Goal: Feedback & Contribution: Leave review/rating

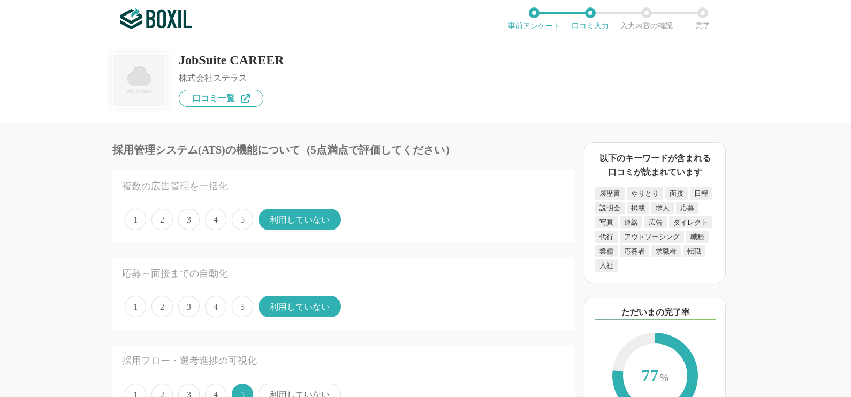
scroll to position [3242, 0]
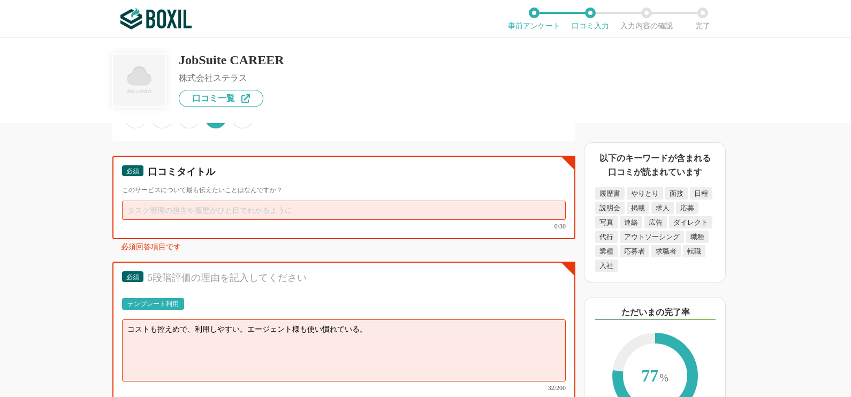
click at [235, 201] on input "text" at bounding box center [344, 210] width 444 height 19
click at [265, 201] on input "text" at bounding box center [344, 210] width 444 height 19
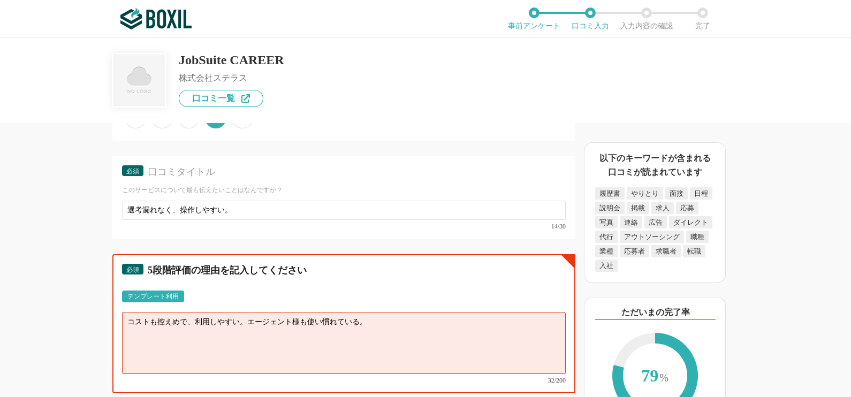
click at [126, 312] on textarea "コストも控えめで、利用しやすい。エージェント様も使い慣れている。" at bounding box center [344, 343] width 444 height 62
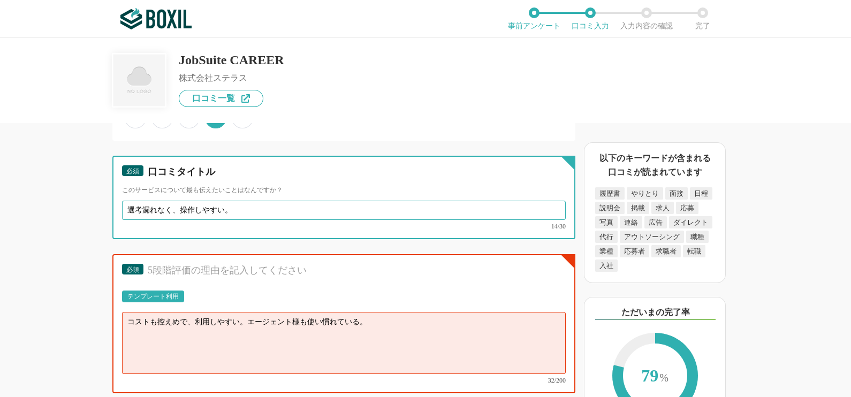
click at [179, 201] on input "選考漏れなく、操作しやすい。" at bounding box center [344, 210] width 444 height 19
type input "選考漏れなく、選考を進めることができる。また操作しやすい。"
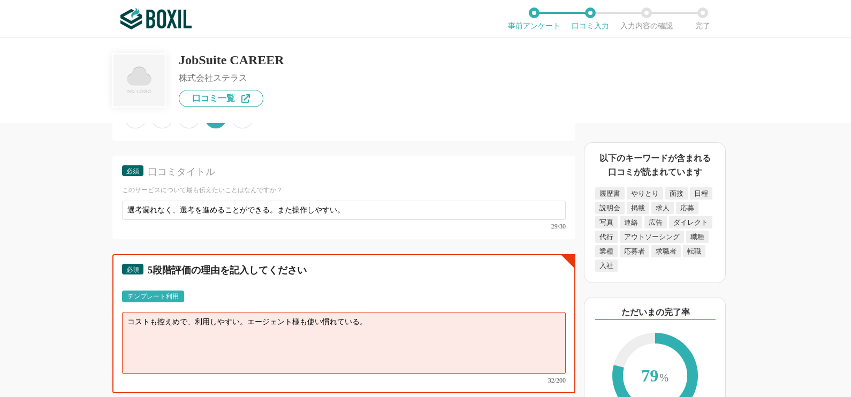
click at [240, 312] on textarea "コストも控えめで、利用しやすい。エージェント様も使い慣れている。" at bounding box center [344, 343] width 444 height 62
click at [131, 312] on textarea "コストも控えめで、利用しやすい。エージェント様も使い慣れている。" at bounding box center [344, 343] width 444 height 62
click at [125, 312] on textarea "コストも控えめで、利用しやすい。エージェント様も使い慣れている。" at bounding box center [344, 343] width 444 height 62
paste textarea "ファラル採用"
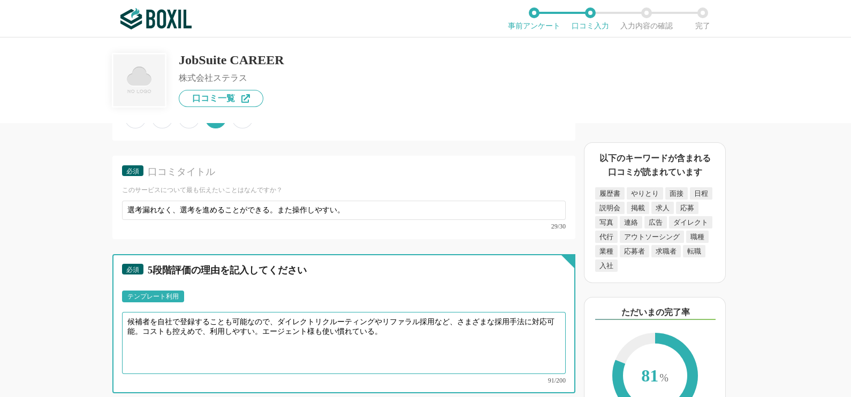
click at [150, 316] on textarea "候補者を自社で登録することも可能なので、ダイレクトリクルーティングやリファラル採用など、さまざまな採用手法に対応可能。コストも控えめで、利用しやすい。エージェ…" at bounding box center [344, 343] width 444 height 62
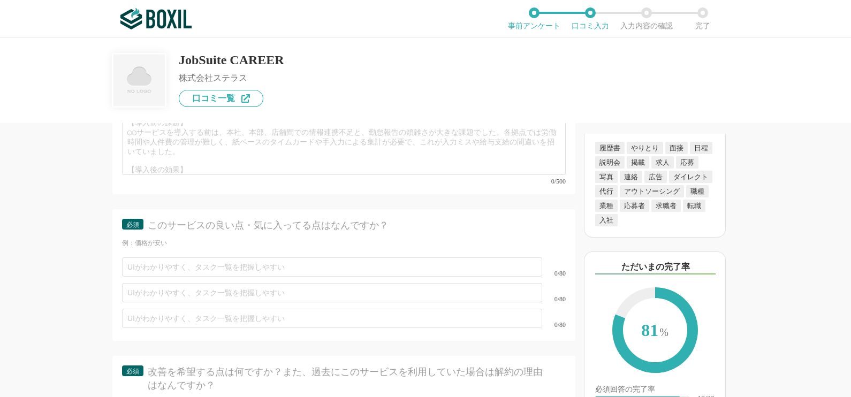
scroll to position [3634, 0]
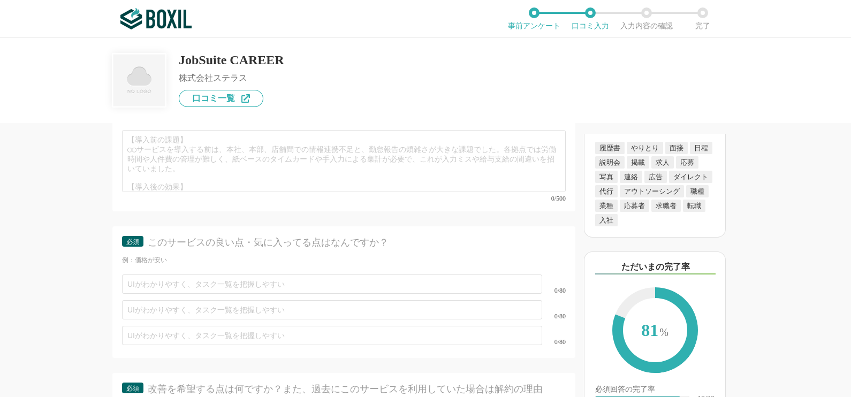
type textarea "候補者を自社で登録することも可能なので、ダイレクトリクルーティングやリファラル採用など、さまざまな採用手法に対応可能。またコストも控えめ、且つ操作しやすい。エ…"
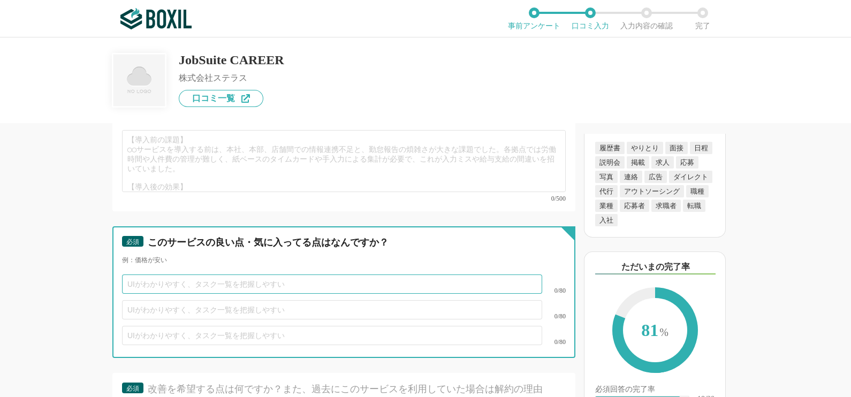
click at [324, 274] on input "text" at bounding box center [332, 283] width 420 height 19
type input "様々な採用手法でも管理することができる。"
click at [224, 300] on input "text" at bounding box center [332, 309] width 420 height 19
type input "重"
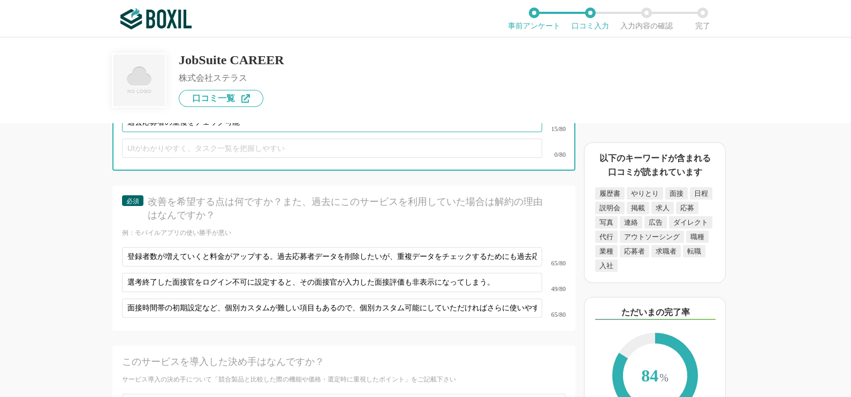
scroll to position [3796, 0]
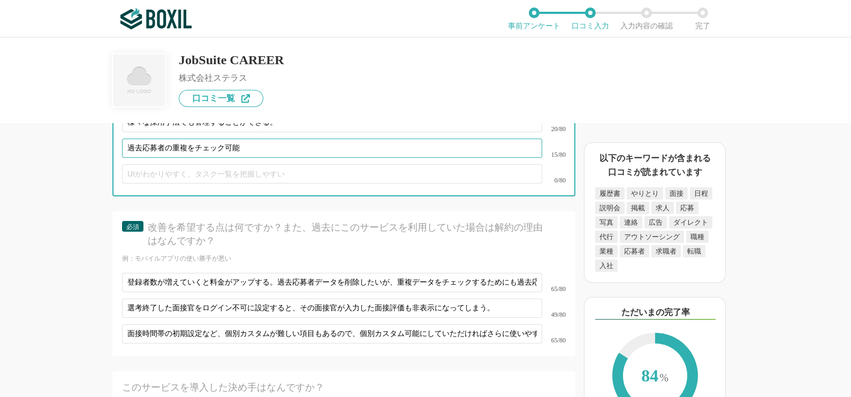
type input "過去応募者の重複をチェック可能"
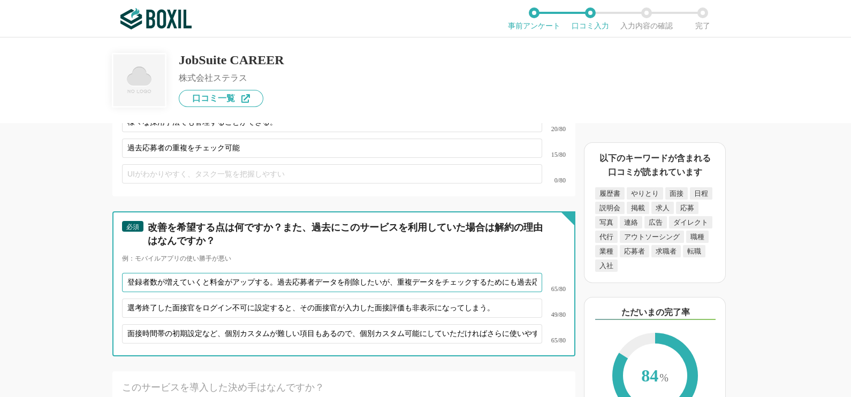
click at [274, 273] on input "登録者数が増えていくと料金がアップする。過去応募者データを削除したいが、重複データをチェックするためにも過去応募者は削除しにくい。" at bounding box center [332, 282] width 420 height 19
type input "登録者数が増えていくと料金がアップするので過去応募者データを削除したいが、重複データをチェックするためにも過去応募者は削除しにくい。"
click at [485, 299] on input "選考終了した面接官をログイン不可に設定すると、その面接官が入力した面接評価も非表示になってしまう。" at bounding box center [332, 308] width 420 height 19
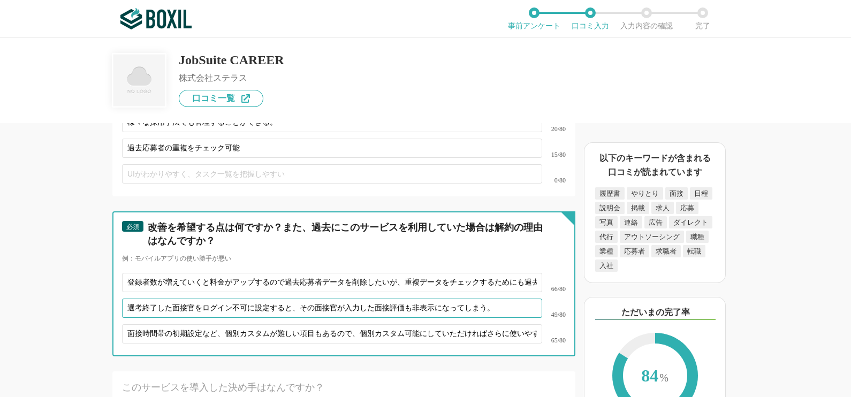
click at [503, 299] on input "選考終了した面接官をログイン不可に設定すると、その面接官が入力した面接評価も非表示になってしまう。" at bounding box center [332, 308] width 420 height 19
type input "選考終了した面接官をログイン不可に設定すると、その面接官が入力した面接評価も非表示になってしまうので、その連動がなければさらに使いやすい。"
click at [467, 273] on input "登録者数が増えていくと料金がアップするので過去応募者データを削除したいが、重複データをチェックするためにも過去応募者は削除しにくい。" at bounding box center [332, 282] width 420 height 19
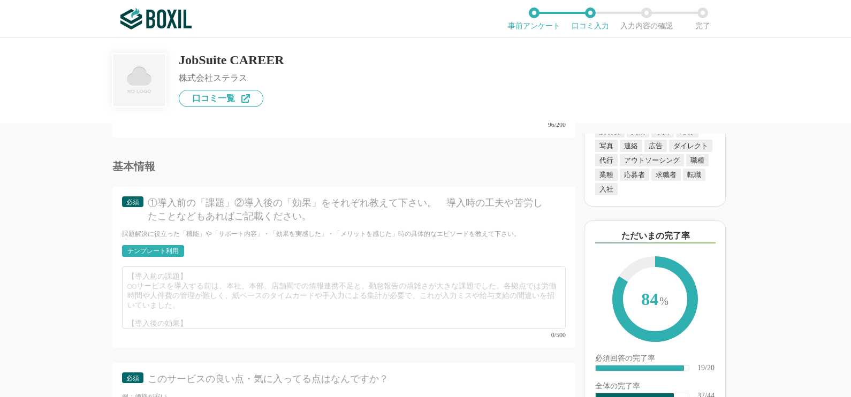
scroll to position [3523, 0]
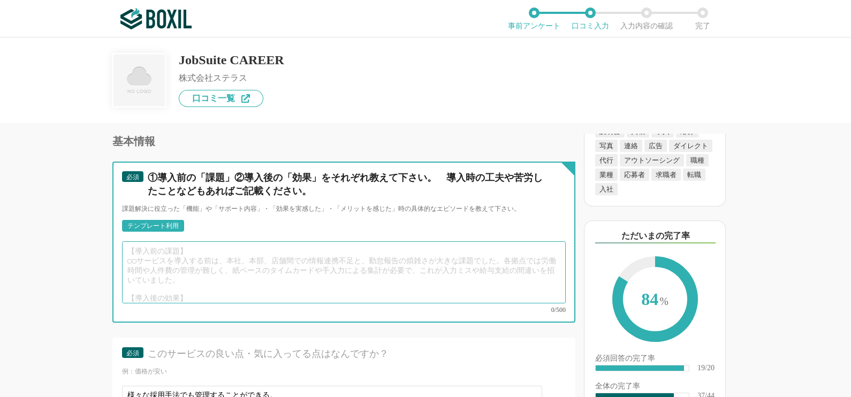
click at [312, 246] on textarea at bounding box center [344, 272] width 444 height 62
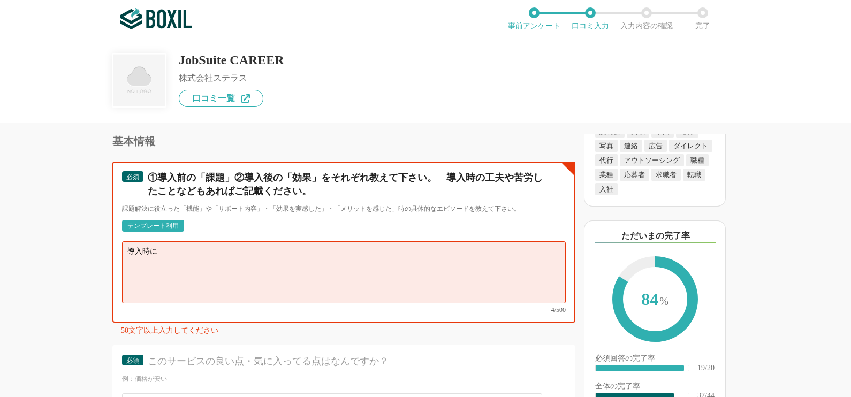
type textarea "導入時に"
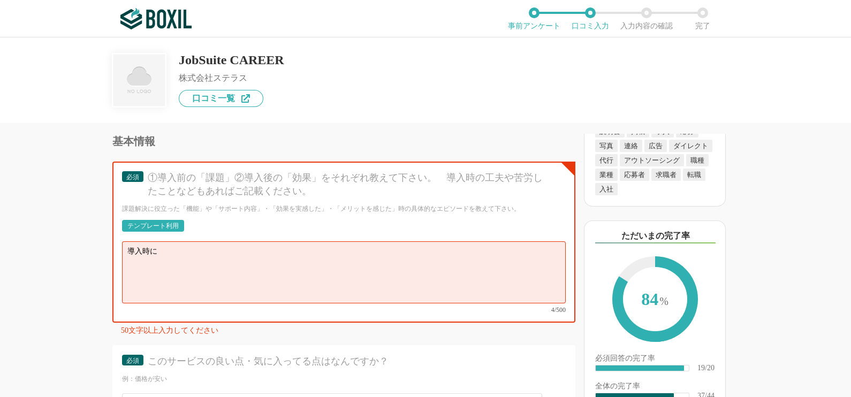
click at [133, 223] on div "テンプレート利用" at bounding box center [152, 226] width 51 height 6
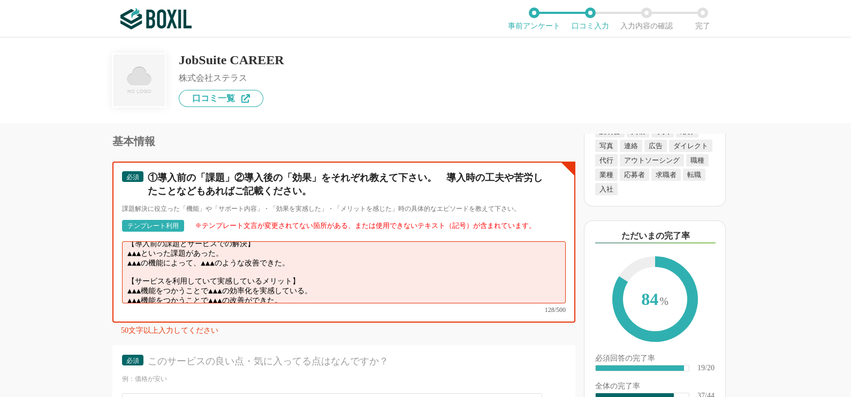
scroll to position [0, 0]
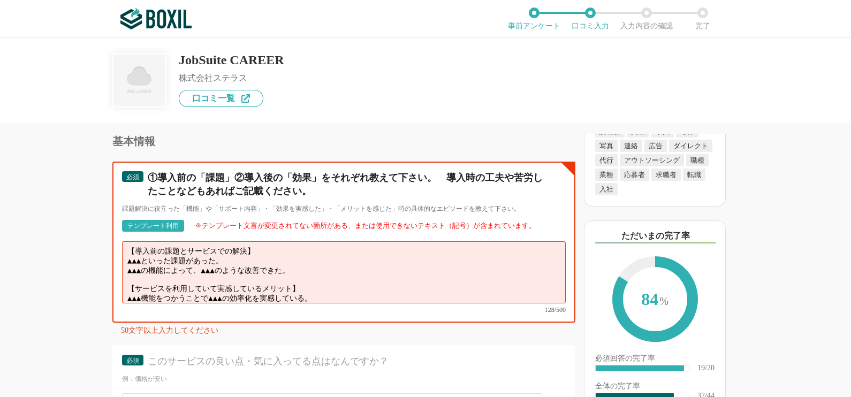
drag, startPoint x: 306, startPoint y: 249, endPoint x: 112, endPoint y: 234, distance: 193.7
click at [112, 234] on div "必須 ①導入前の「課題」②導入後の「効果」をそれぞれ教えて下さい。　導入時の工夫や苦労したことなどもあればご記載ください。 課題解決に役立った「機能」や「サポ…" at bounding box center [343, 242] width 463 height 161
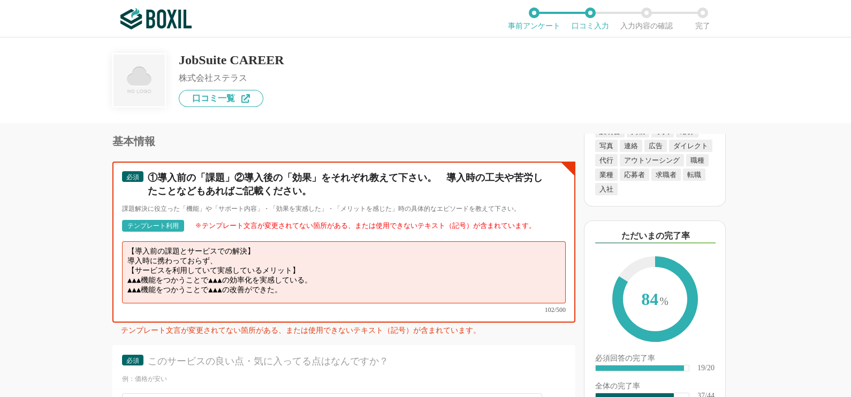
drag, startPoint x: 304, startPoint y: 262, endPoint x: 119, endPoint y: 262, distance: 185.1
click at [119, 262] on div "必須 ①導入前の「課題」②導入後の「効果」をそれぞれ教えて下さい。　導入時の工夫や苦労したことなどもあればご記載ください。 課題解決に役立った「機能」や「サポ…" at bounding box center [343, 242] width 463 height 161
click at [310, 244] on textarea "【導入前の課題とサービスでの解決】 導入時に携わっておらず、 【サービスを利用していて実感しているメリット】 ▲▲▲機能をつかうことで▲▲▲の効率化を実感して…" at bounding box center [344, 272] width 444 height 62
type textarea "【導入前の課題とサービスでの解決】 導入時に携わっておらず、 【サービスを利用していて実感しているメリット】 部門面接官も ▲▲▲機能をつかうことで▲▲▲の効…"
